Goal: Complete application form

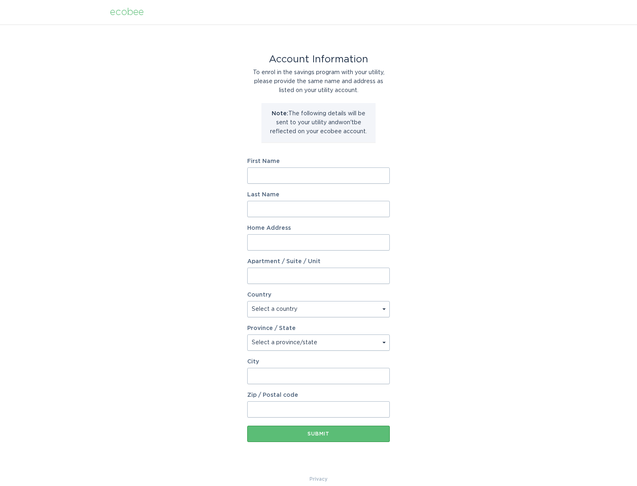
click at [260, 174] on input "First Name" at bounding box center [318, 175] width 142 height 16
type input "[PERSON_NAME]"
type input "[STREET_ADDRESS]"
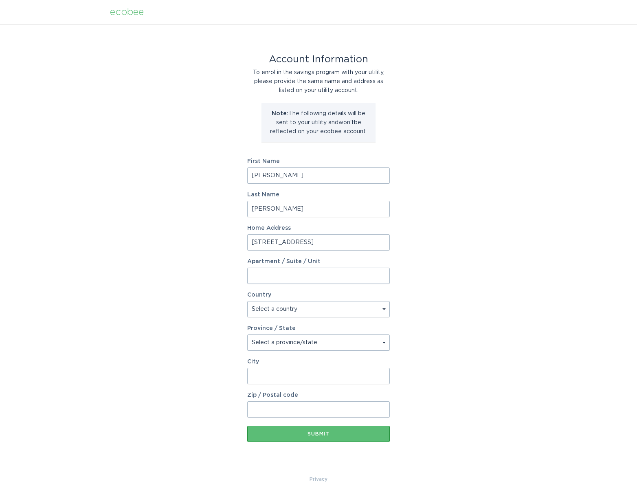
select select "US"
type input "PHOENIX"
type input "85022"
select select "AZ"
click at [331, 432] on div "Submit" at bounding box center [318, 433] width 134 height 5
